Goal: Information Seeking & Learning: Learn about a topic

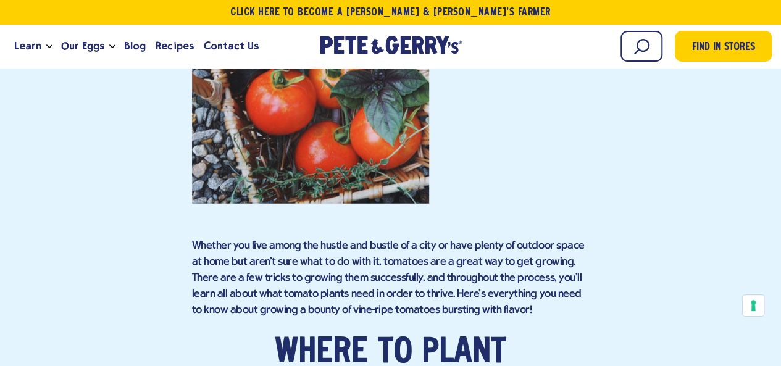
scroll to position [1597, 0]
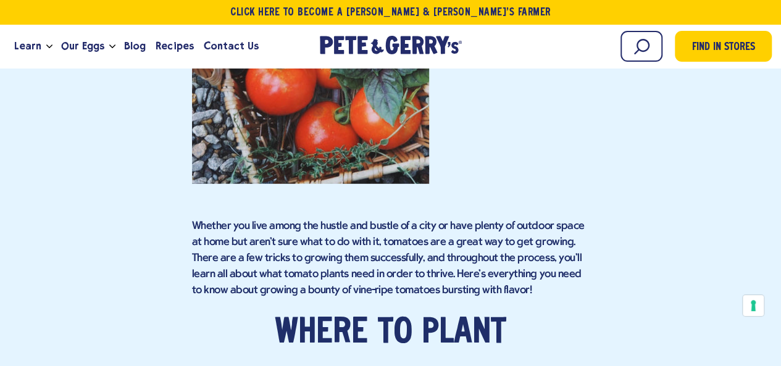
drag, startPoint x: 193, startPoint y: 149, endPoint x: 489, endPoint y: 247, distance: 312.0
copy p "Tomatoes are perfect plants for small, edible gardens because they do well in c…"
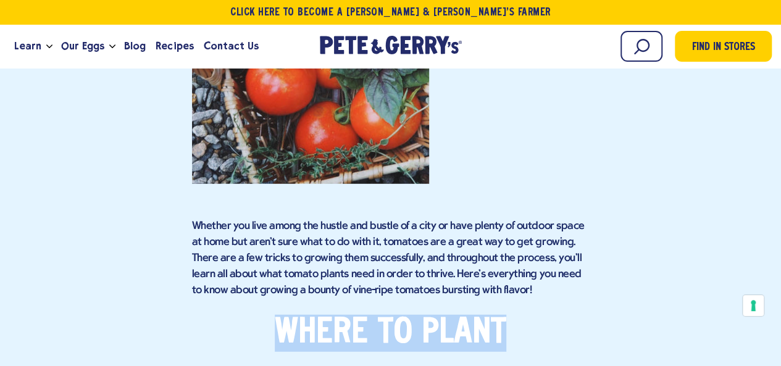
drag, startPoint x: 334, startPoint y: 107, endPoint x: 532, endPoint y: 110, distance: 197.5
click at [532, 315] on h2 "Where to plant" at bounding box center [390, 333] width 397 height 37
copy h2 "Where to plant"
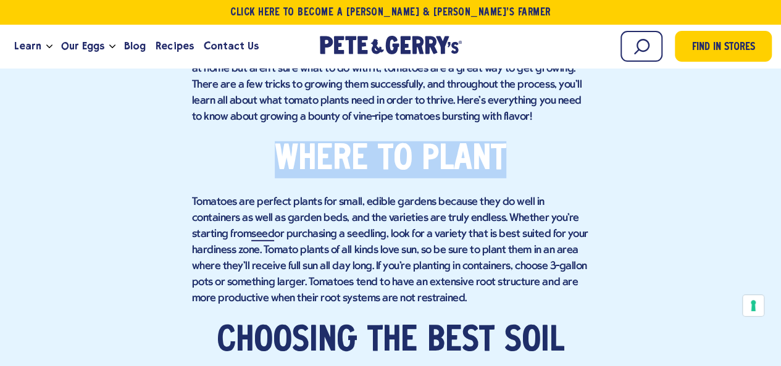
scroll to position [1782, 0]
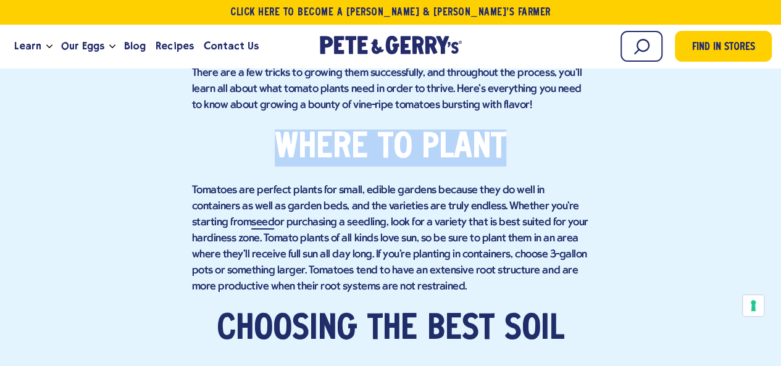
drag, startPoint x: 192, startPoint y: 149, endPoint x: 563, endPoint y: 222, distance: 378.5
copy p "Tomatoes like well-draining, nitrogen-rich soil. This means extra compost , blo…"
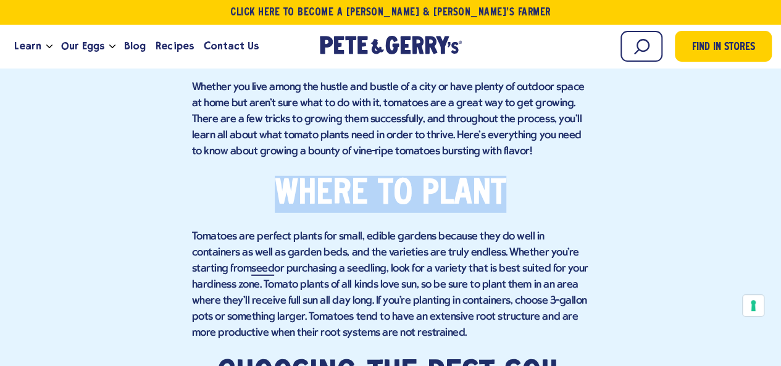
scroll to position [1720, 0]
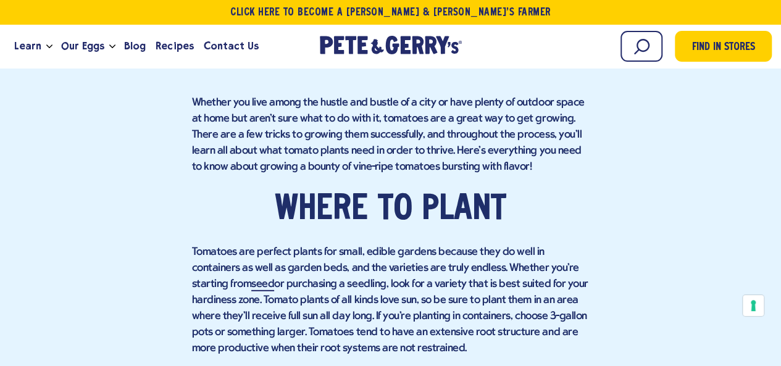
drag, startPoint x: 281, startPoint y: 164, endPoint x: 559, endPoint y: 183, distance: 278.4
copy h2 "Choosing the best soil"
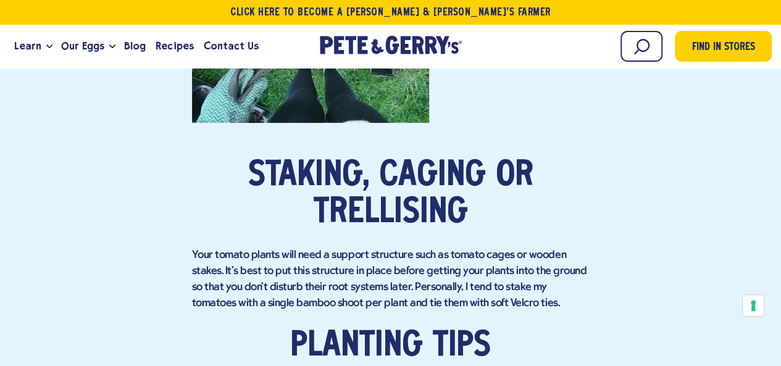
scroll to position [2461, 0]
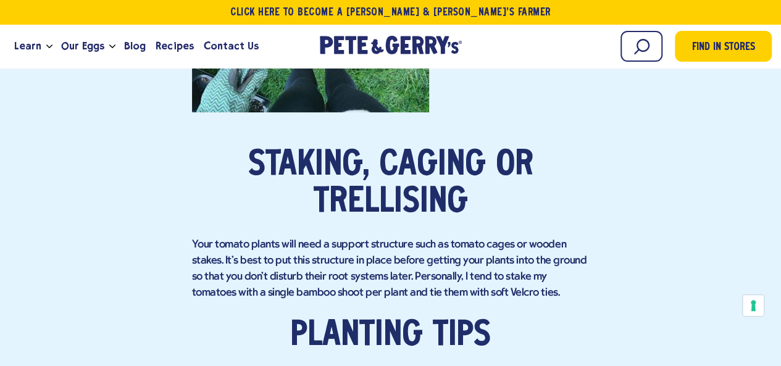
drag, startPoint x: 200, startPoint y: 144, endPoint x: 314, endPoint y: 200, distance: 127.2
copy p "As with all plants, you'll want to encourage your tomato plants to have strong,…"
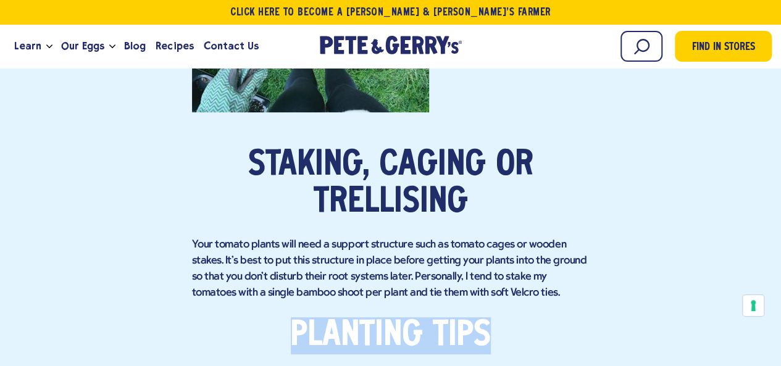
drag, startPoint x: 289, startPoint y: 98, endPoint x: 511, endPoint y: 97, distance: 222.1
click at [511, 317] on h2 "Planting Tips" at bounding box center [390, 335] width 397 height 37
copy h2 "Planting Tips"
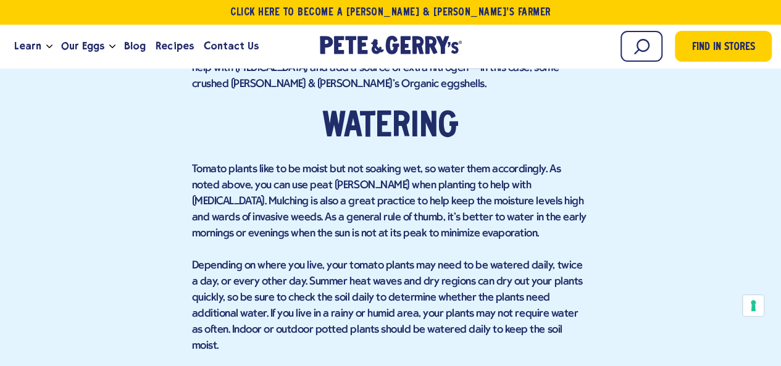
scroll to position [2831, 0]
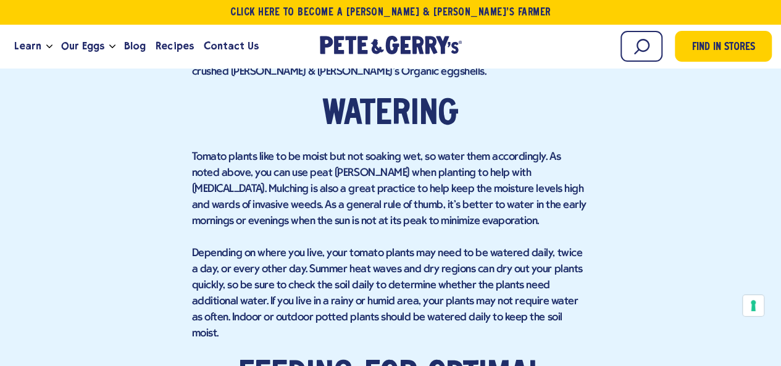
drag, startPoint x: 222, startPoint y: 214, endPoint x: 317, endPoint y: 251, distance: 101.8
drag, startPoint x: 193, startPoint y: 196, endPoint x: 328, endPoint y: 256, distance: 147.8
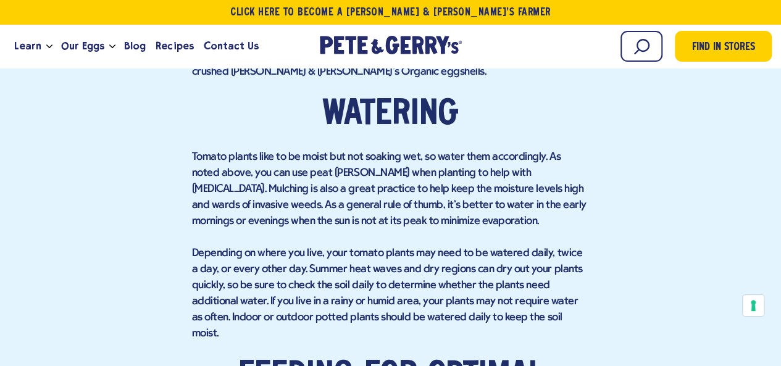
copy p "Throughout the growing season, I tend to add a sprinkle of compost or plant foo…"
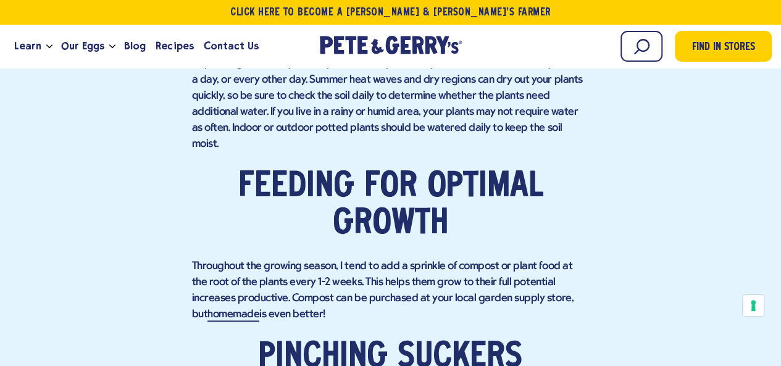
scroll to position [2954, 0]
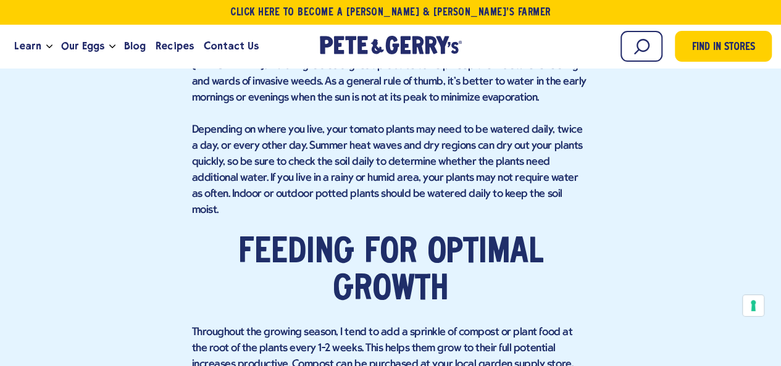
drag, startPoint x: 194, startPoint y: 209, endPoint x: 373, endPoint y: 251, distance: 183.8
drag, startPoint x: 378, startPoint y: 246, endPoint x: 188, endPoint y: 210, distance: 193.5
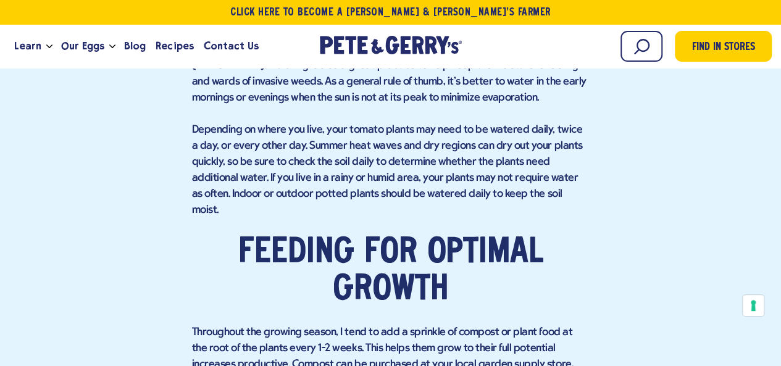
drag, startPoint x: 263, startPoint y: 170, endPoint x: 525, endPoint y: 169, distance: 261.6
copy h2 "Pinching suckers"
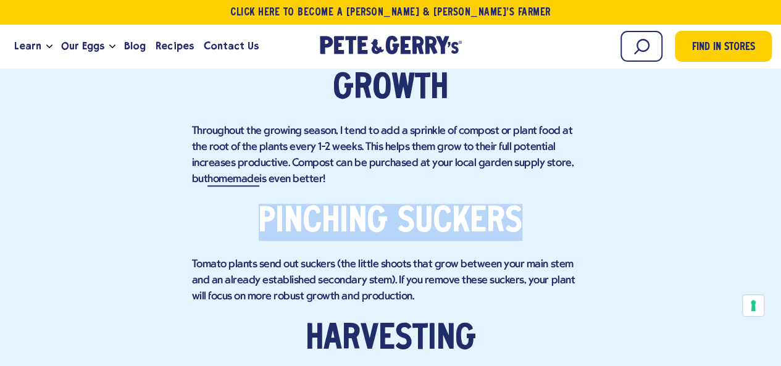
scroll to position [3140, 0]
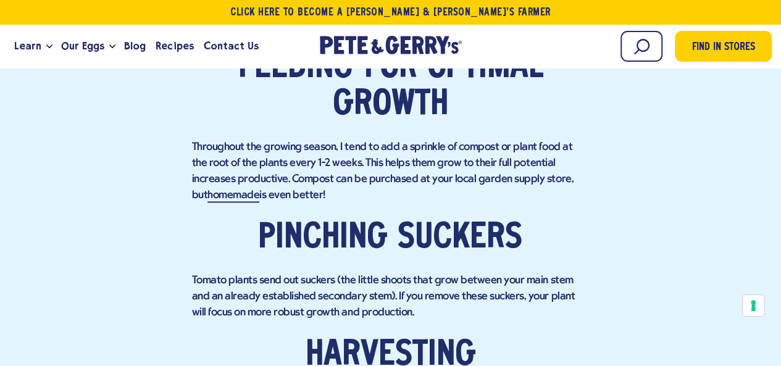
drag, startPoint x: 408, startPoint y: 209, endPoint x: 182, endPoint y: 143, distance: 235.9
copy p "Harvesting your tomatoes is as simple as picking them right off the vine or rem…"
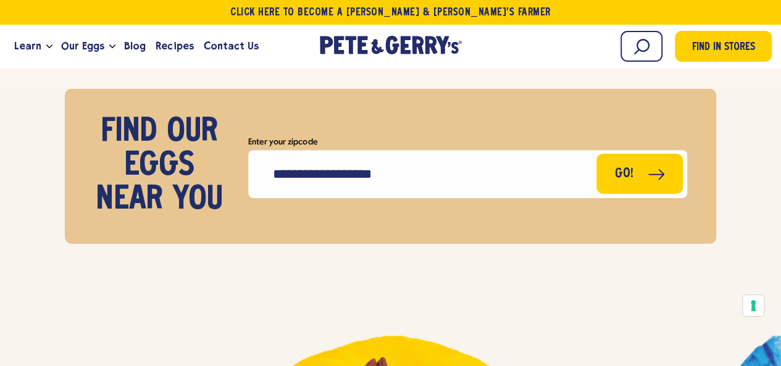
scroll to position [4253, 0]
